Goal: Information Seeking & Learning: Understand process/instructions

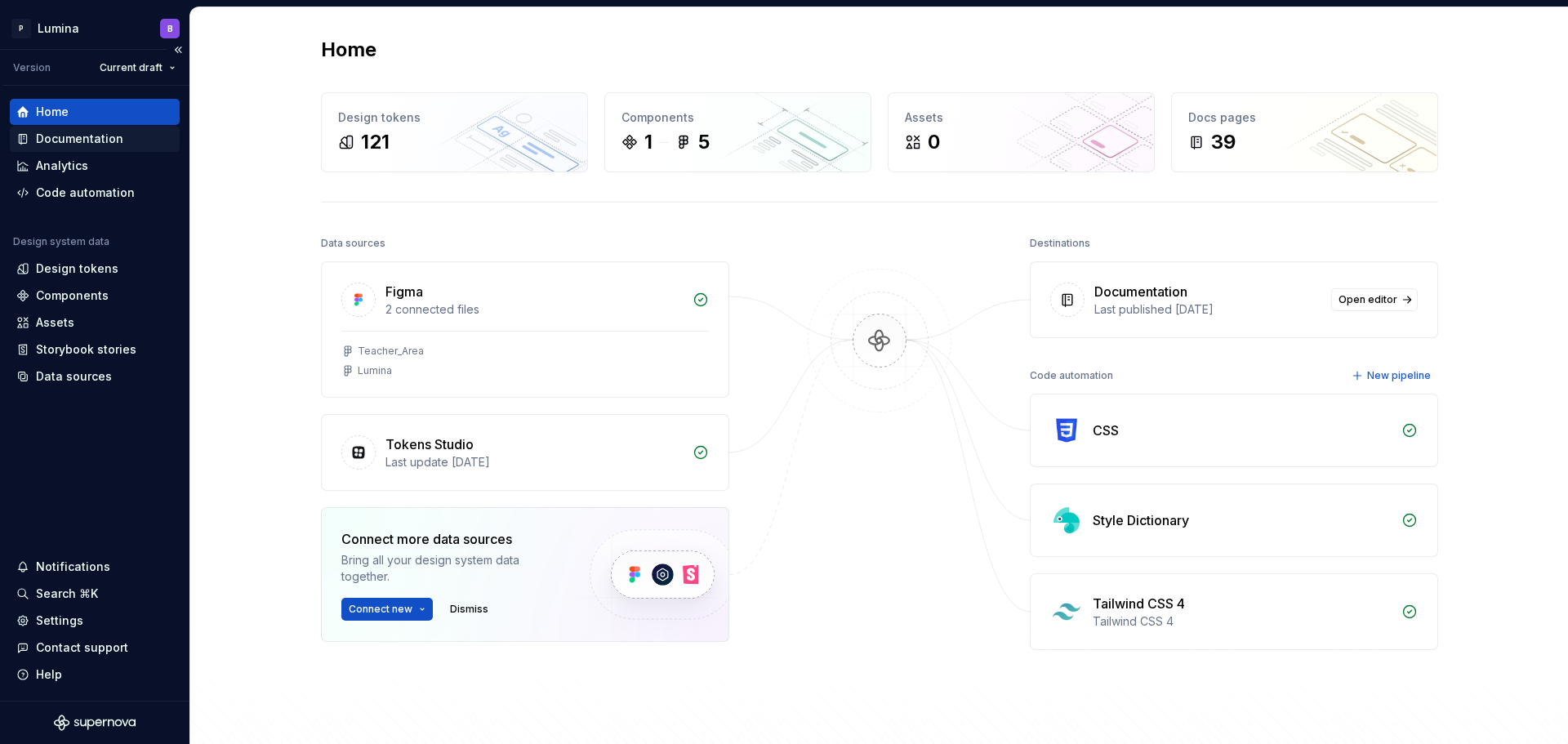
click at [72, 142] on div "Documentation" at bounding box center [80, 138] width 87 height 16
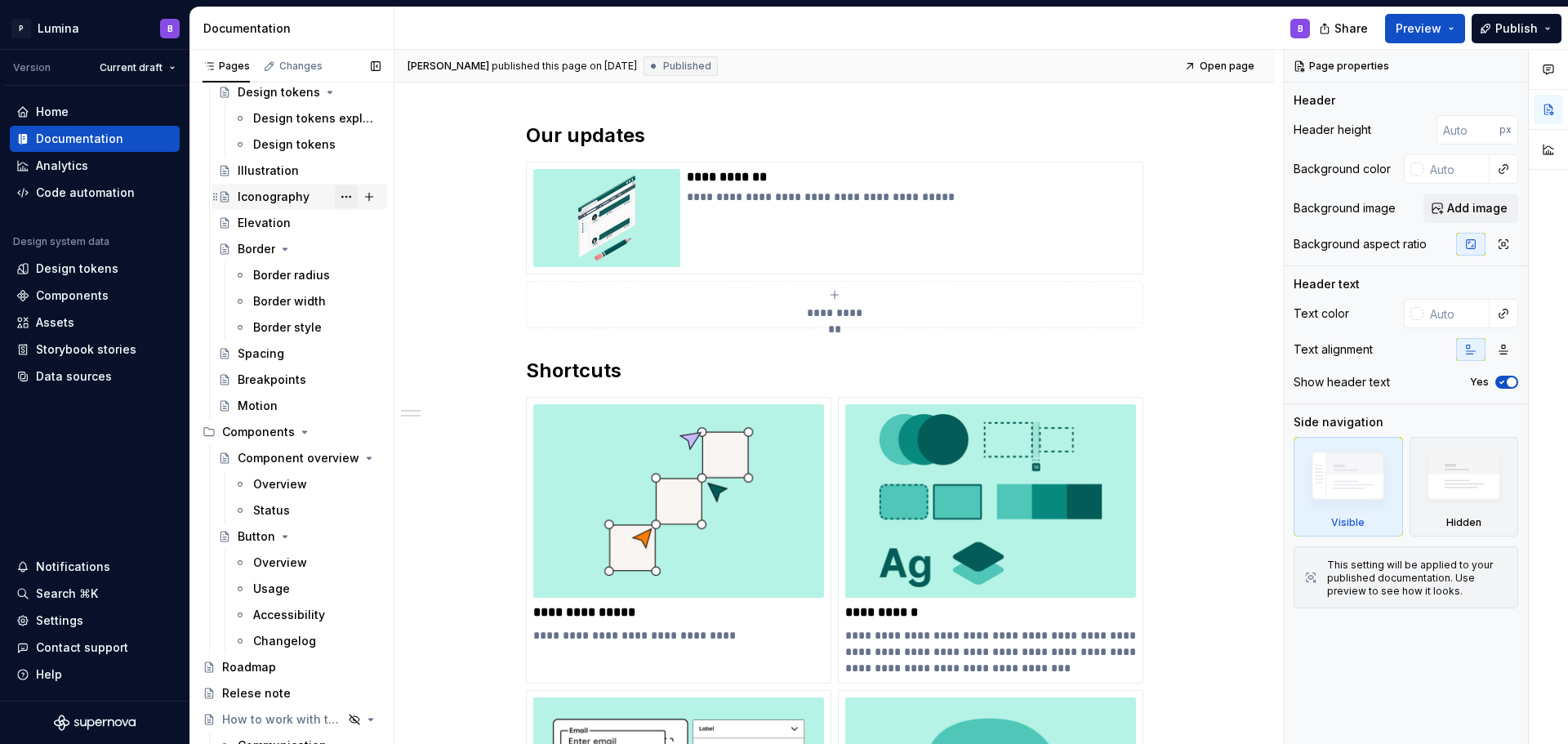
scroll to position [729, 0]
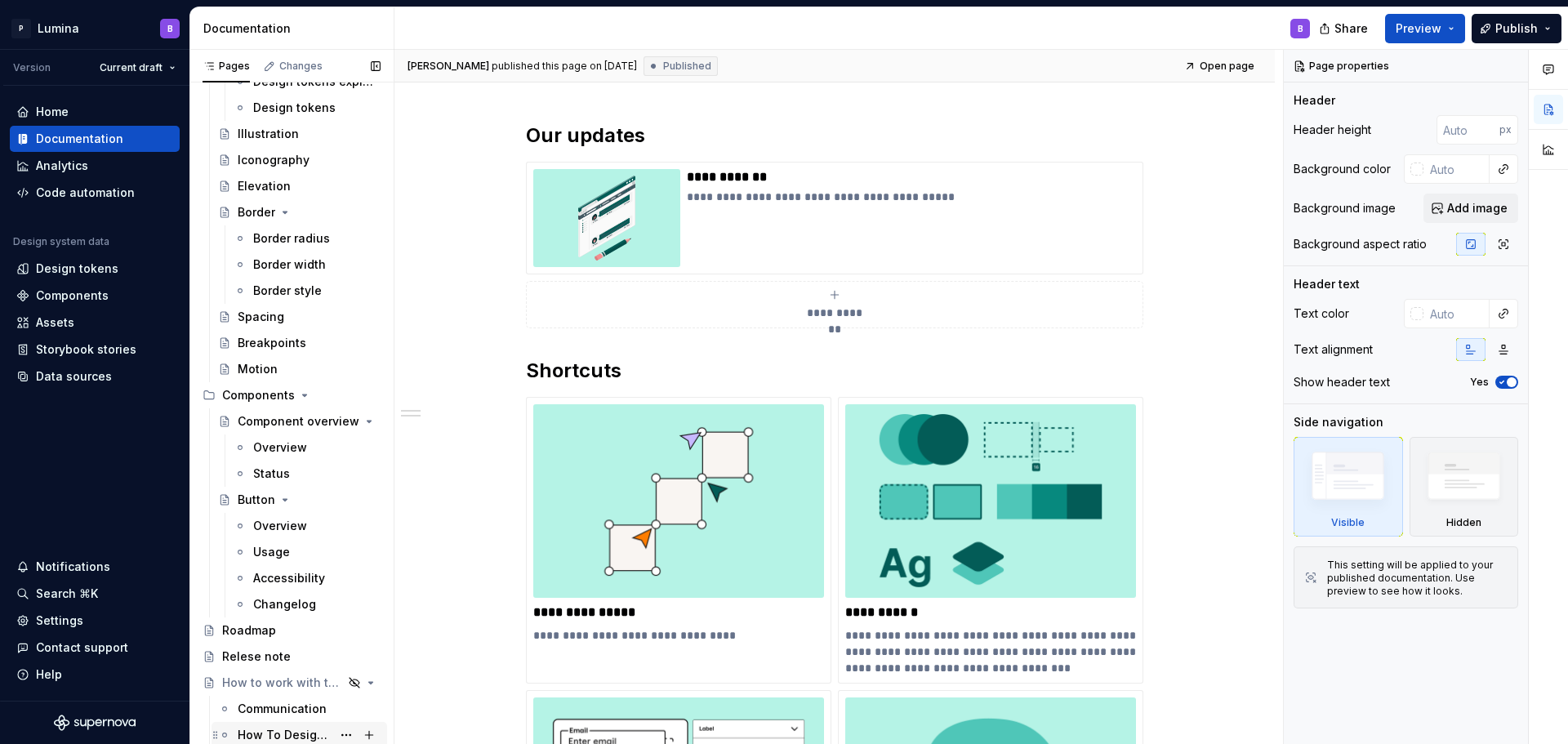
click at [281, 738] on div "How To Designer Jira" at bounding box center [285, 734] width 94 height 16
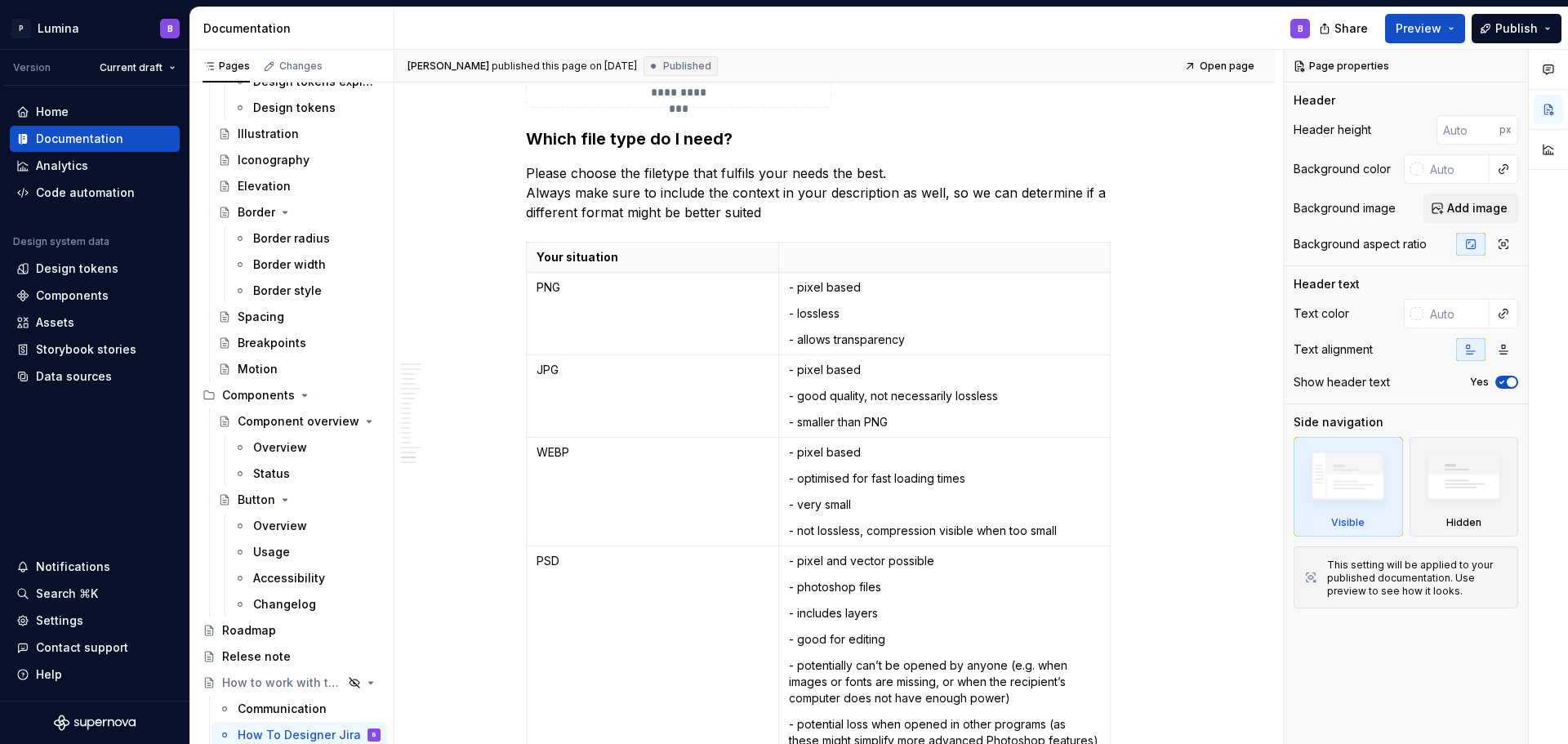
scroll to position [7920, 0]
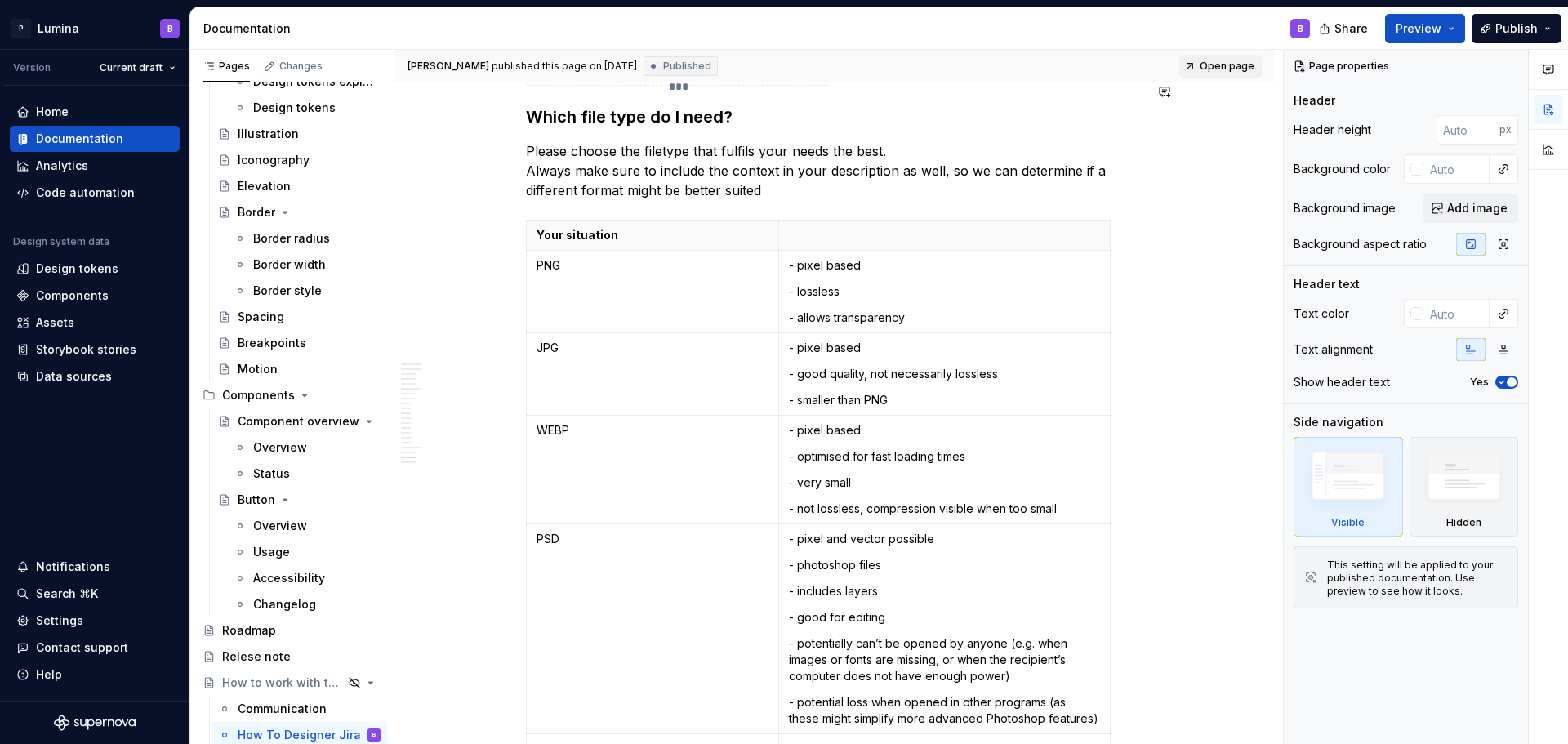
click at [1220, 71] on span "Open page" at bounding box center [1227, 66] width 55 height 13
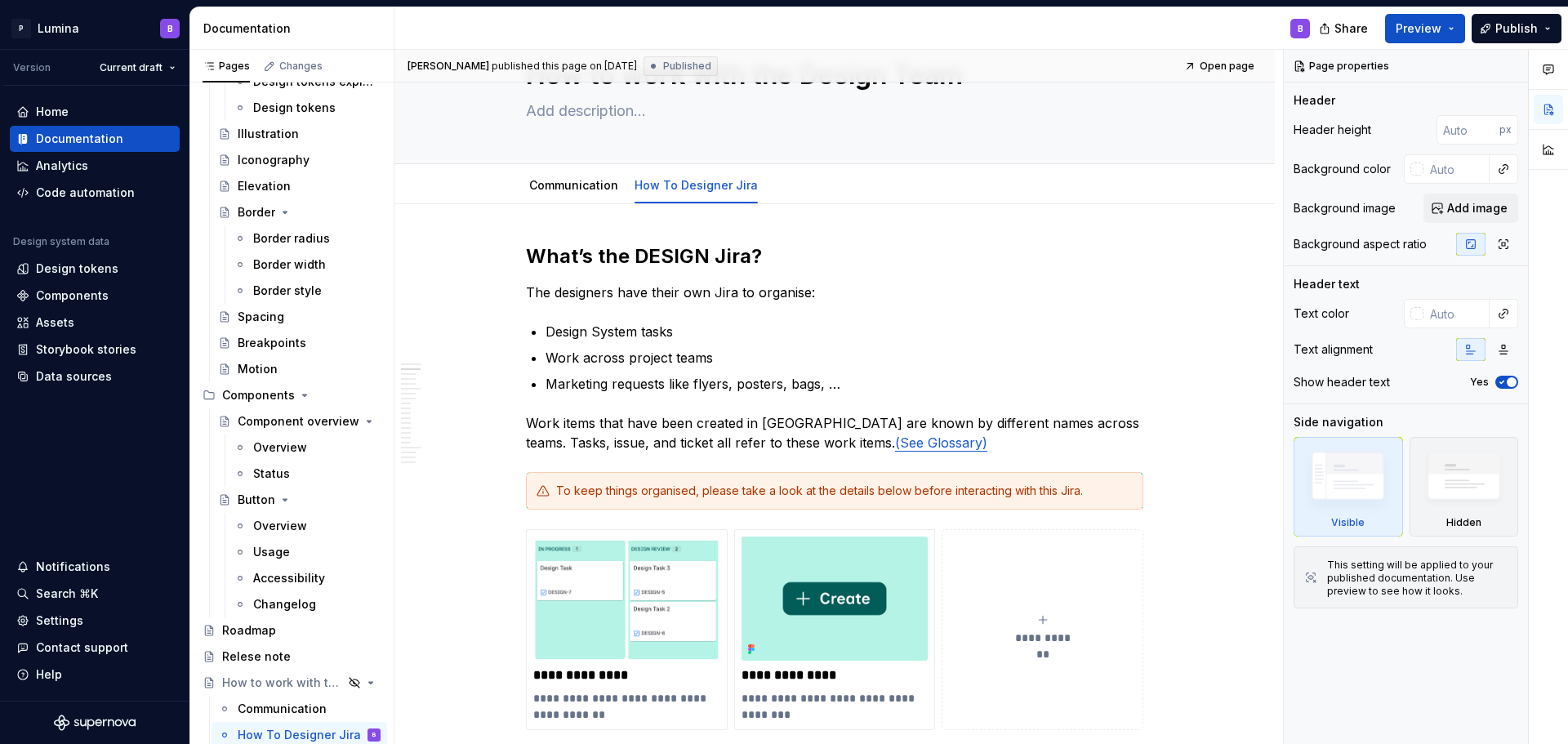
scroll to position [0, 0]
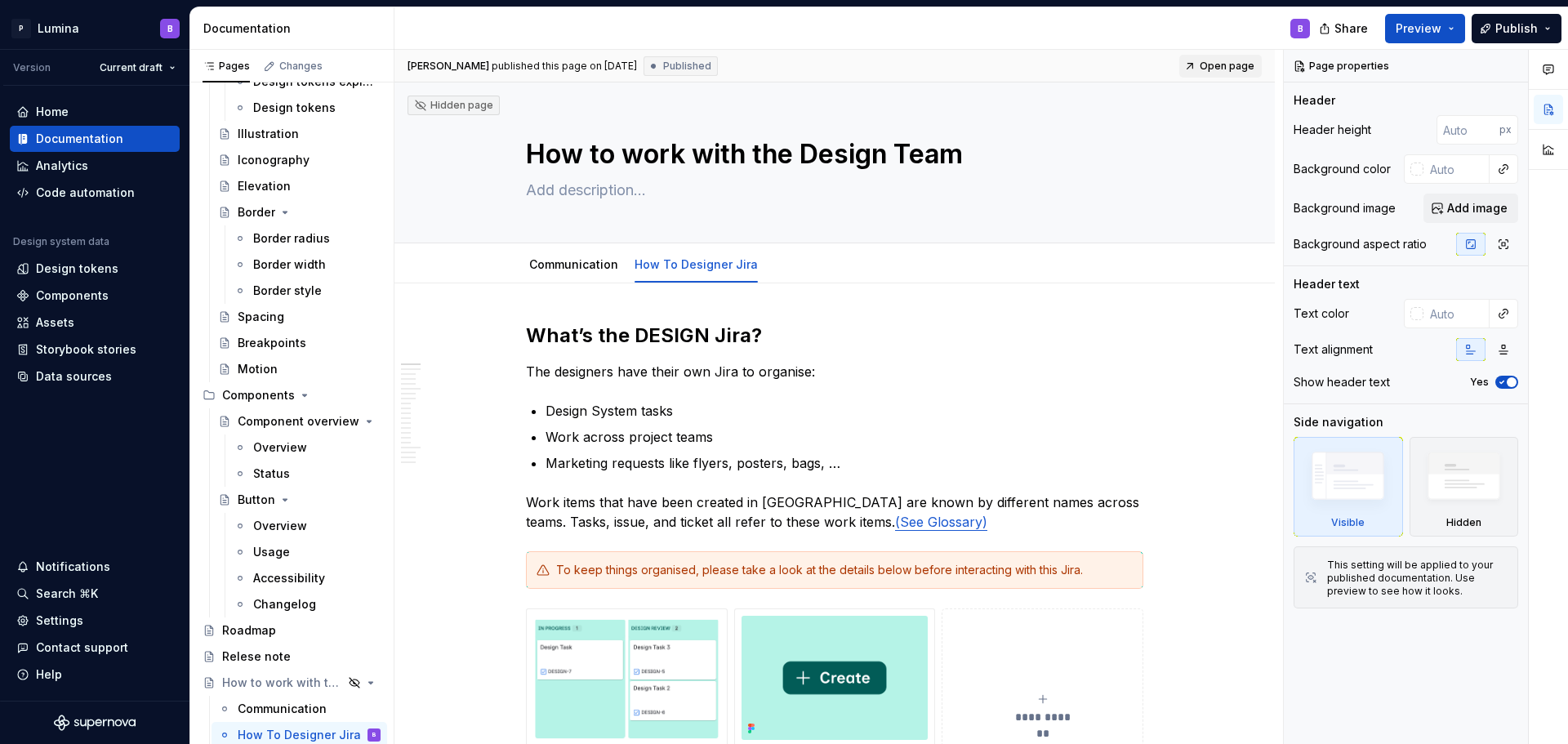
click at [1228, 70] on span "Open page" at bounding box center [1227, 66] width 55 height 13
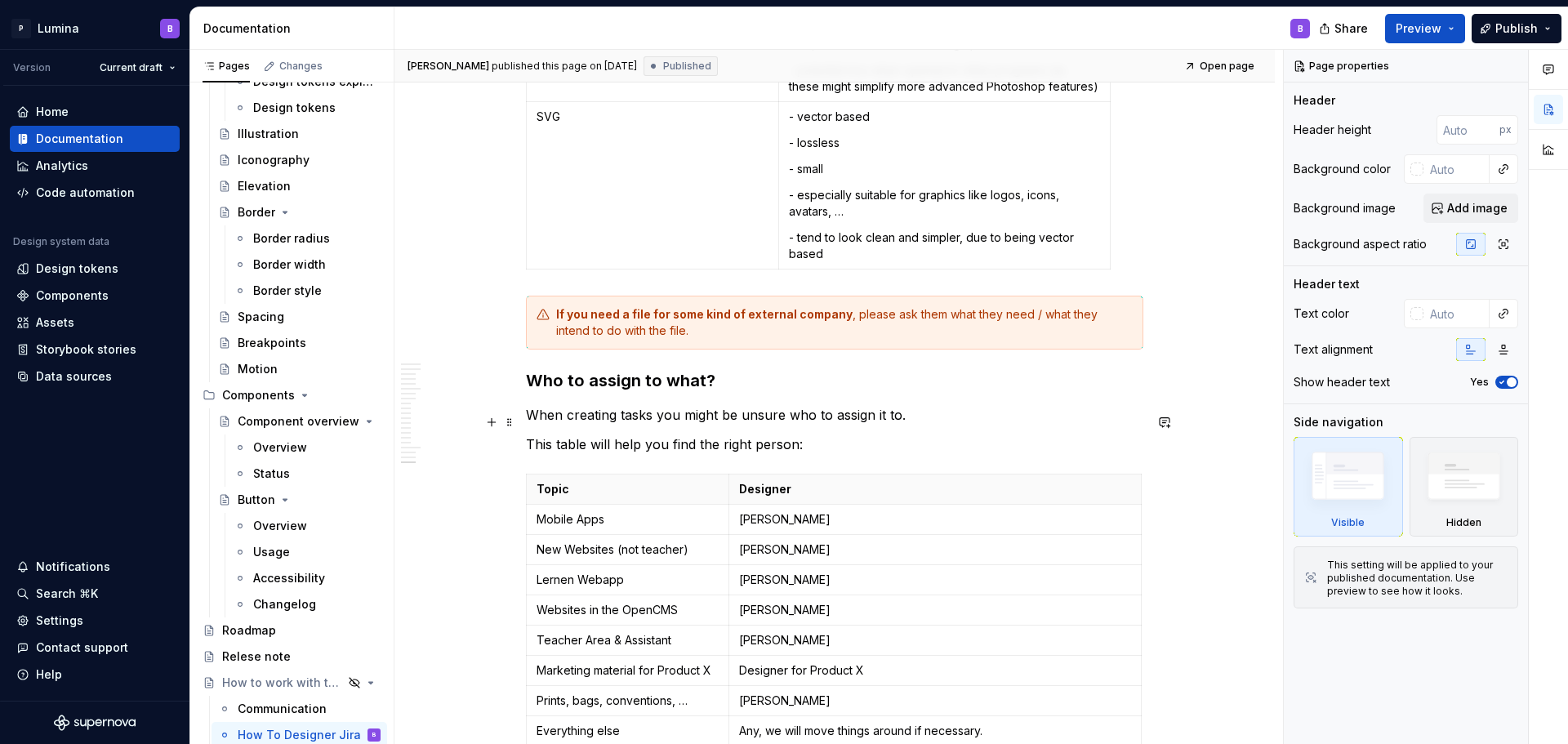
scroll to position [8538, 0]
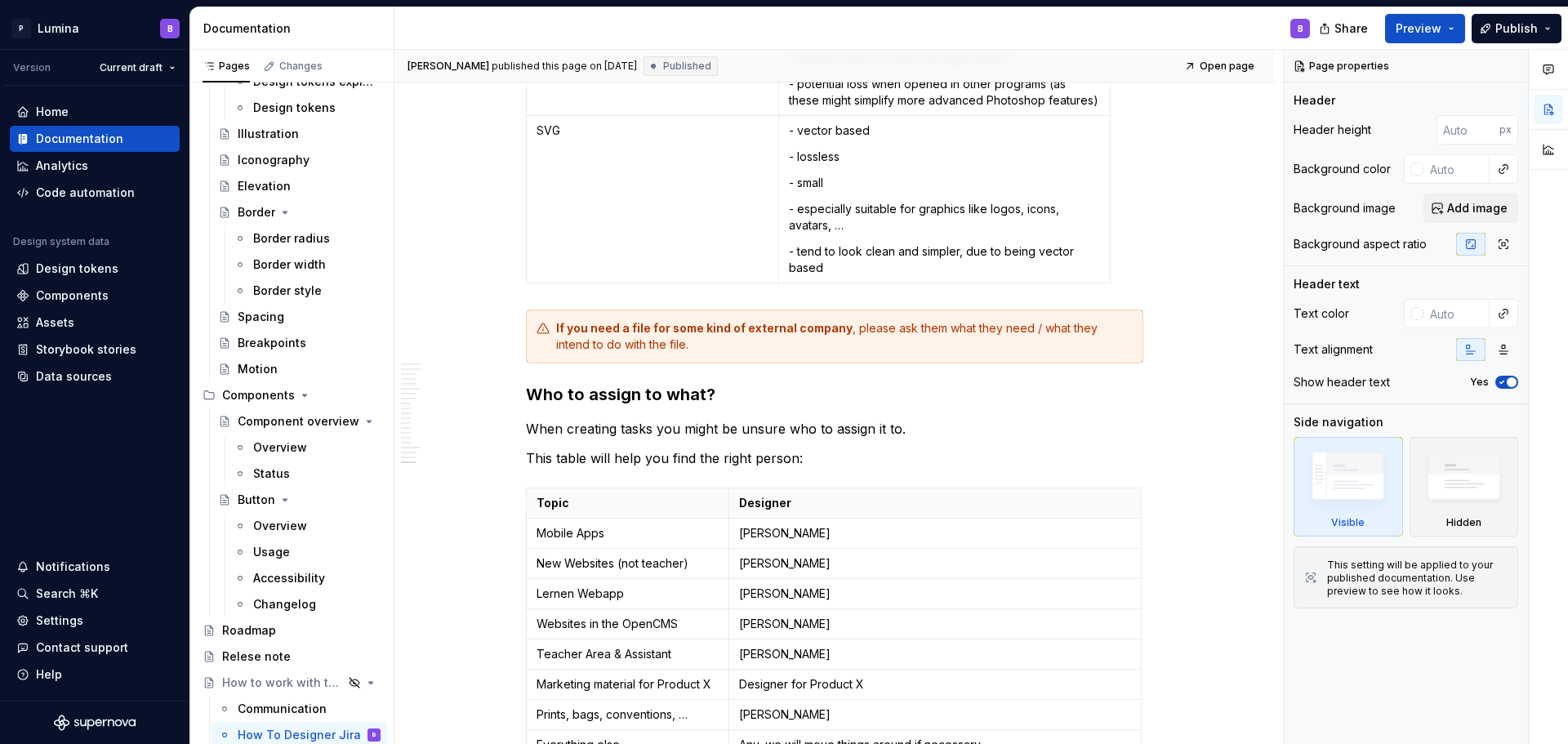
type textarea "*"
